Goal: Task Accomplishment & Management: Complete application form

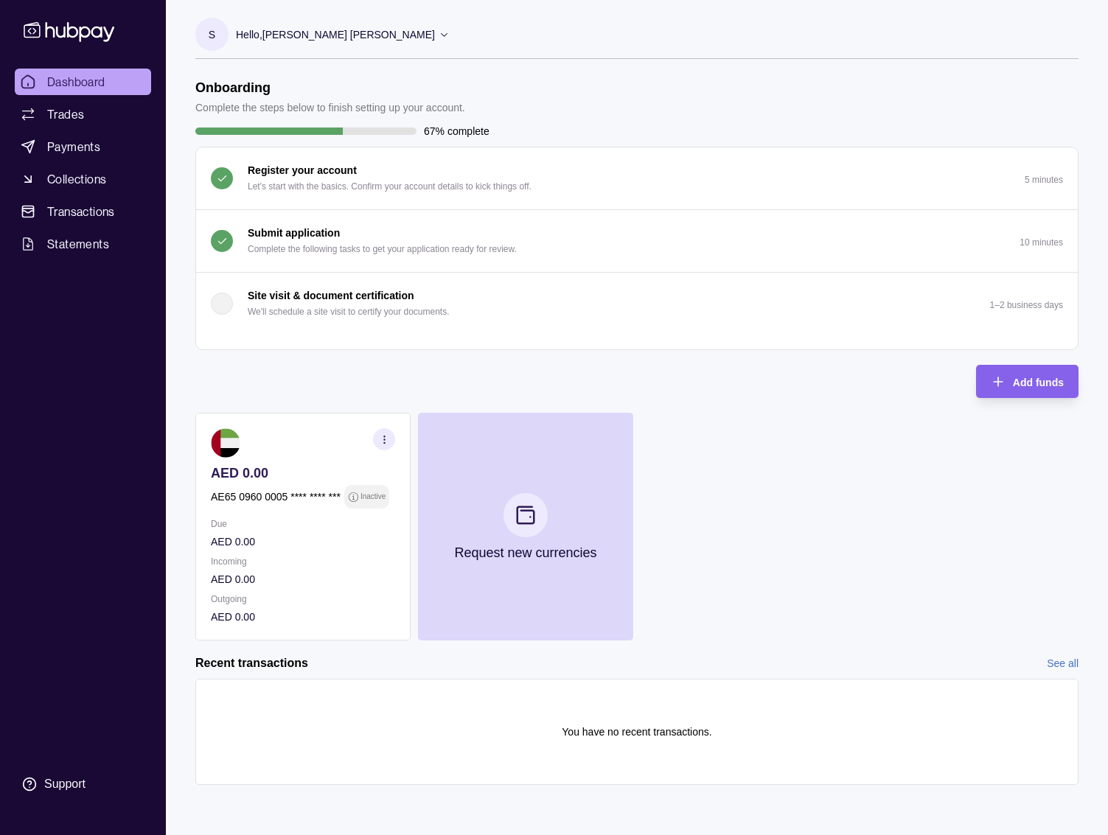
click at [436, 133] on p "67% complete" at bounding box center [457, 131] width 66 height 16
click at [449, 220] on button "Submit application Complete the following tasks to get your application ready f…" at bounding box center [637, 241] width 882 height 62
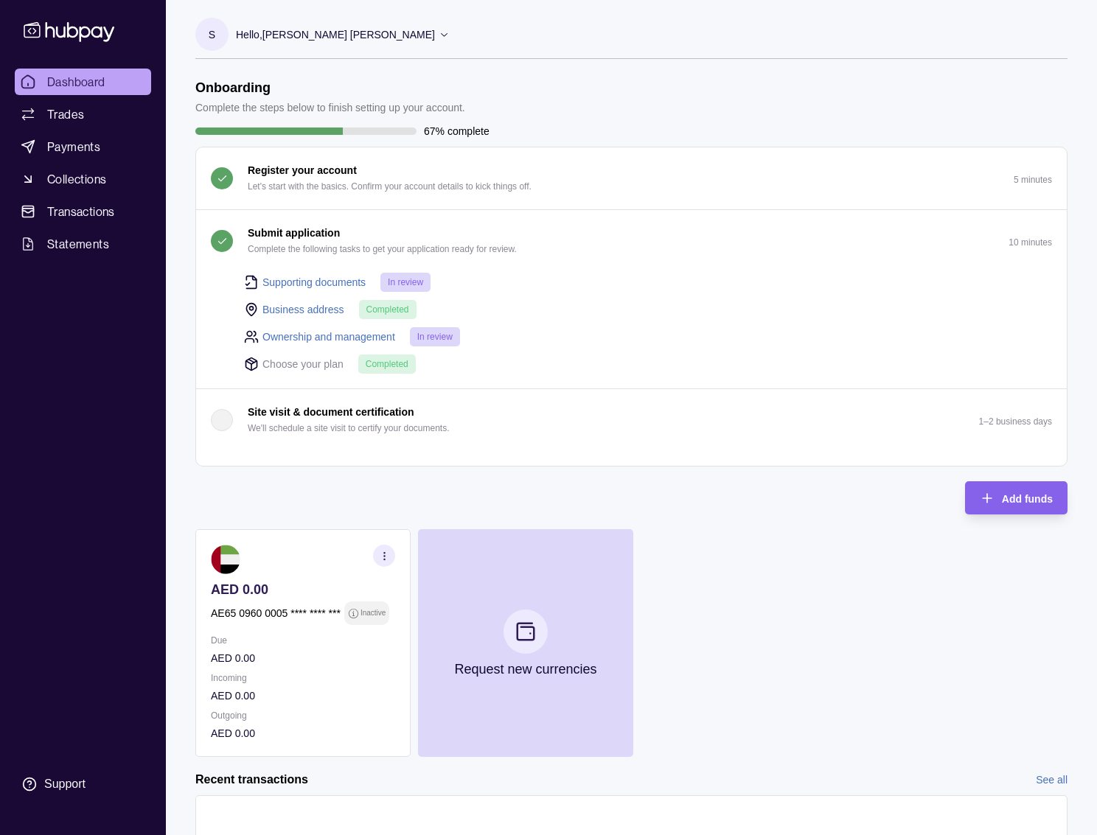
click at [505, 358] on div "Choose your plan Completed" at bounding box center [648, 364] width 808 height 20
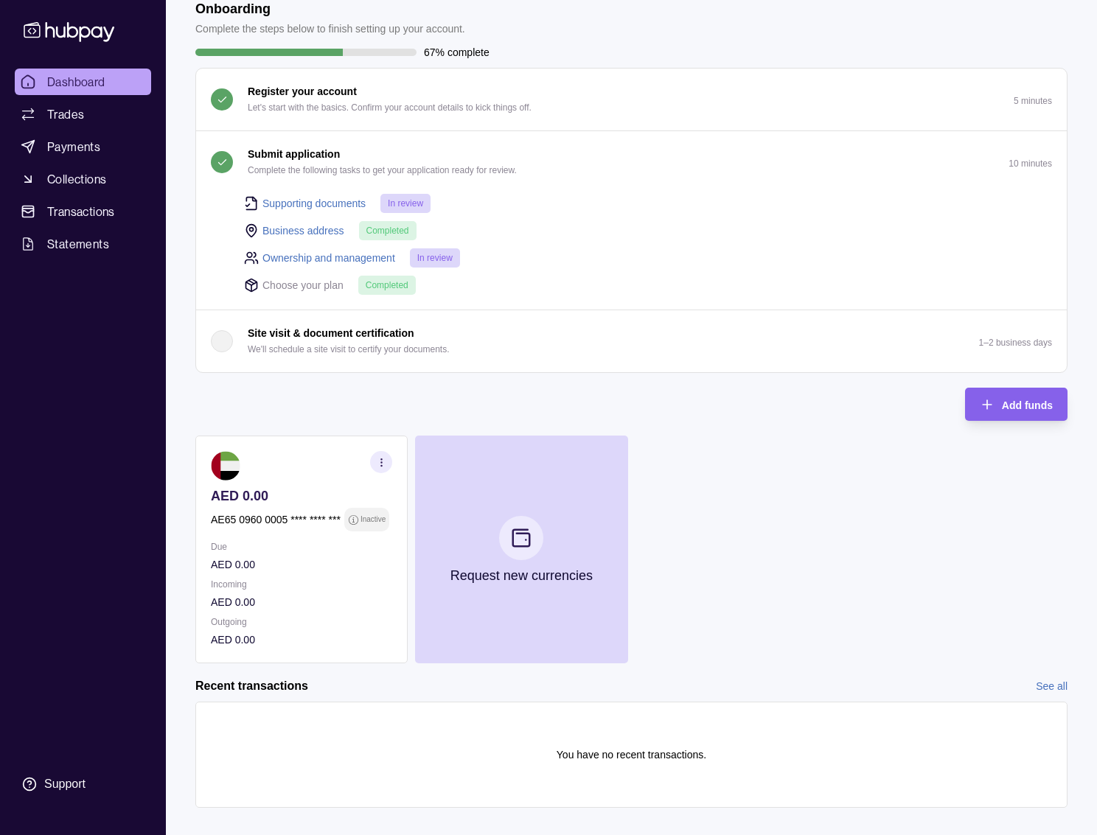
scroll to position [99, 0]
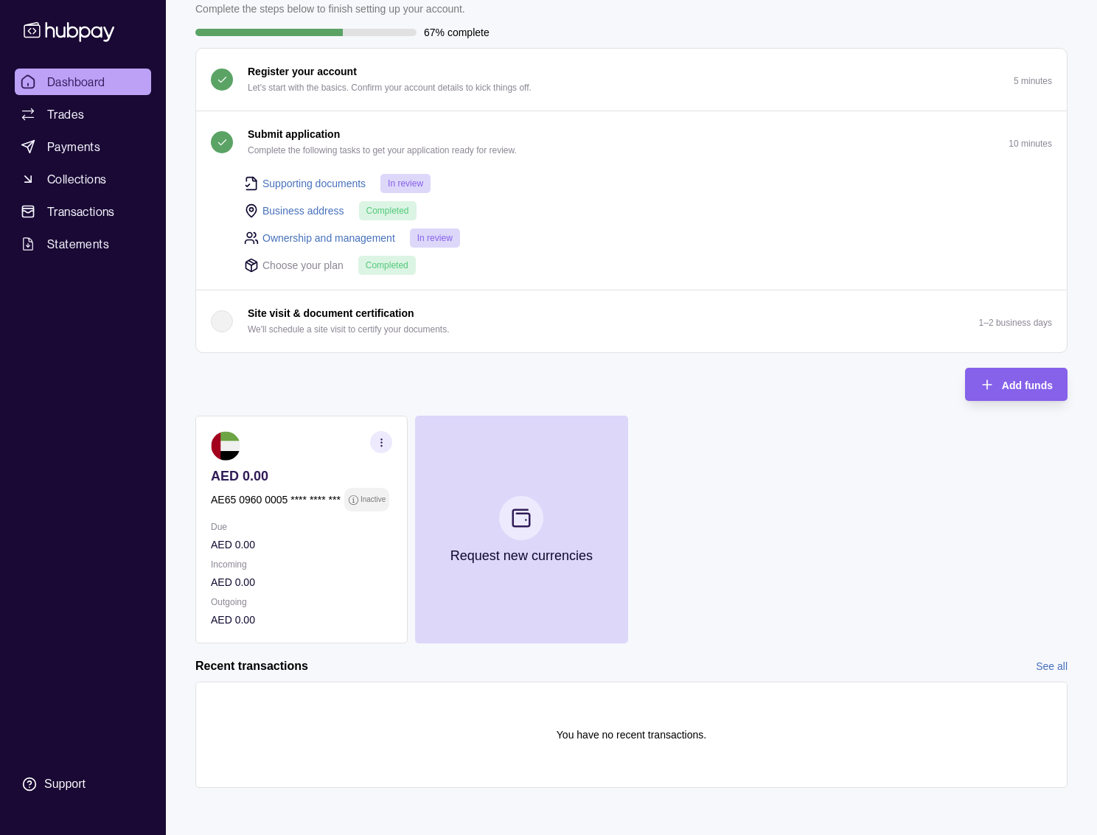
click at [481, 401] on div "Onboarding Complete the steps below to finish setting up your account. 67% comp…" at bounding box center [631, 312] width 872 height 663
